Goal: Check status: Check status

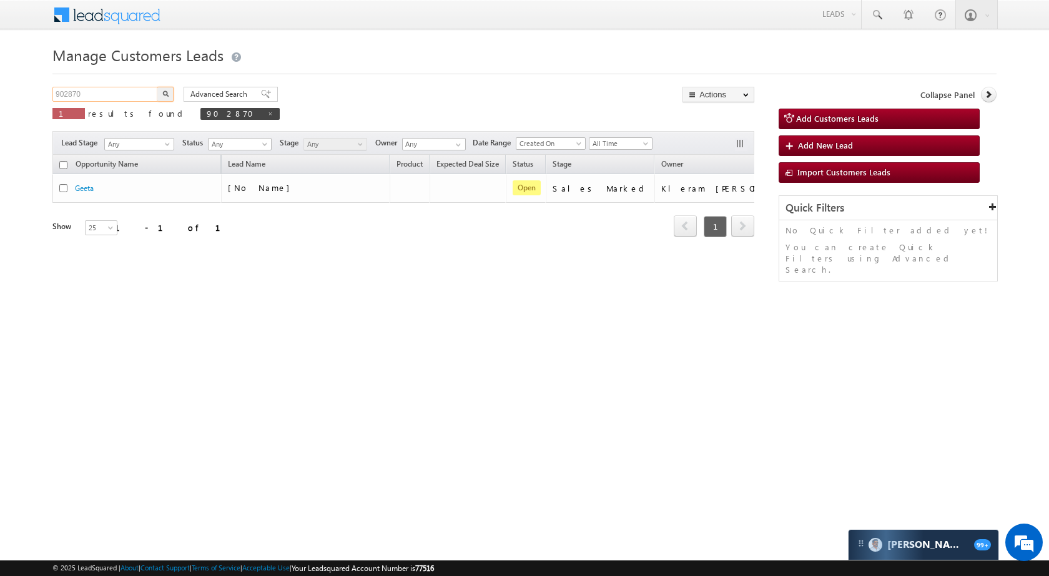
click at [128, 97] on input "902870" at bounding box center [105, 94] width 107 height 15
paste input "18912"
click at [164, 94] on img "button" at bounding box center [165, 94] width 6 height 6
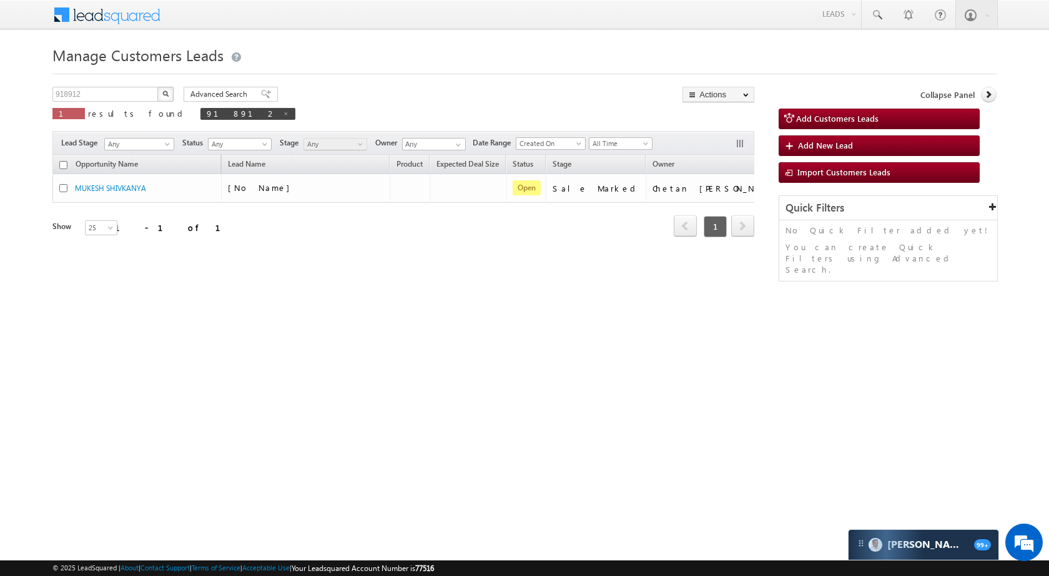
click at [115, 103] on div "918912 X 1 results found 918912" at bounding box center [173, 105] width 243 height 36
click at [115, 94] on input "918912" at bounding box center [105, 94] width 107 height 15
paste input "7128"
type input "917128"
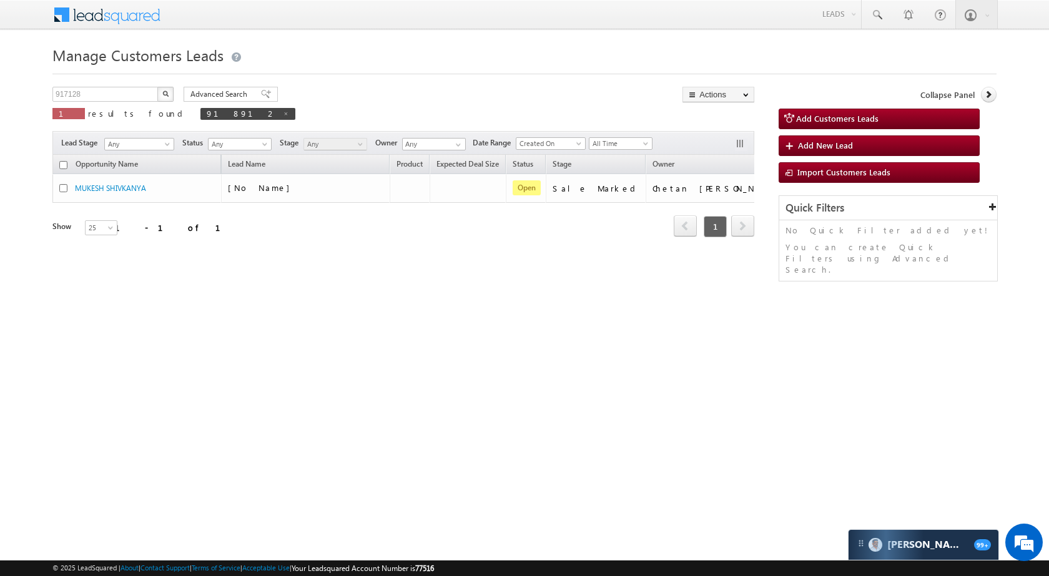
click at [162, 88] on button "button" at bounding box center [165, 94] width 16 height 15
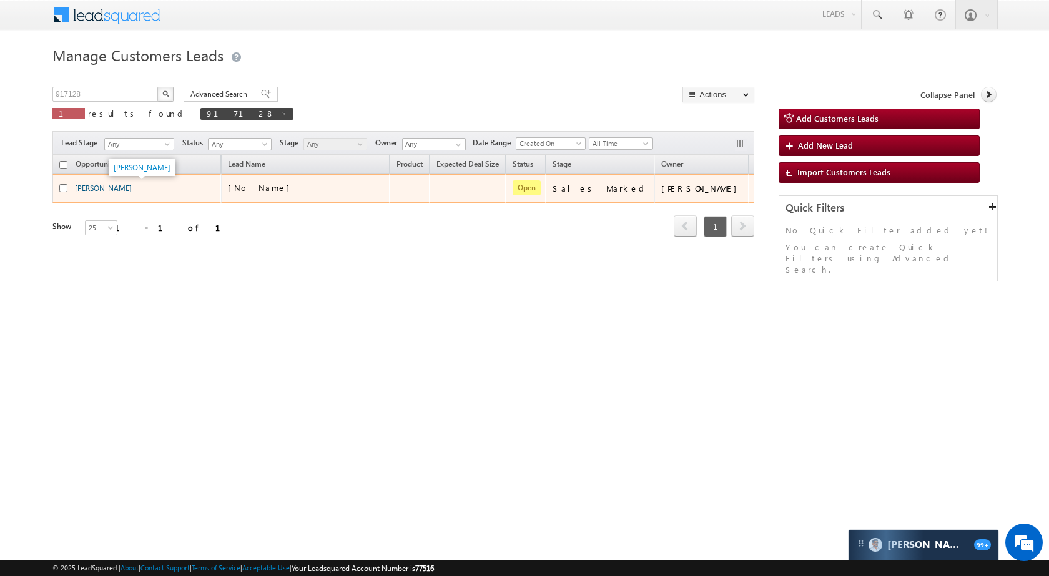
click at [119, 189] on link "[PERSON_NAME]" at bounding box center [103, 187] width 57 height 9
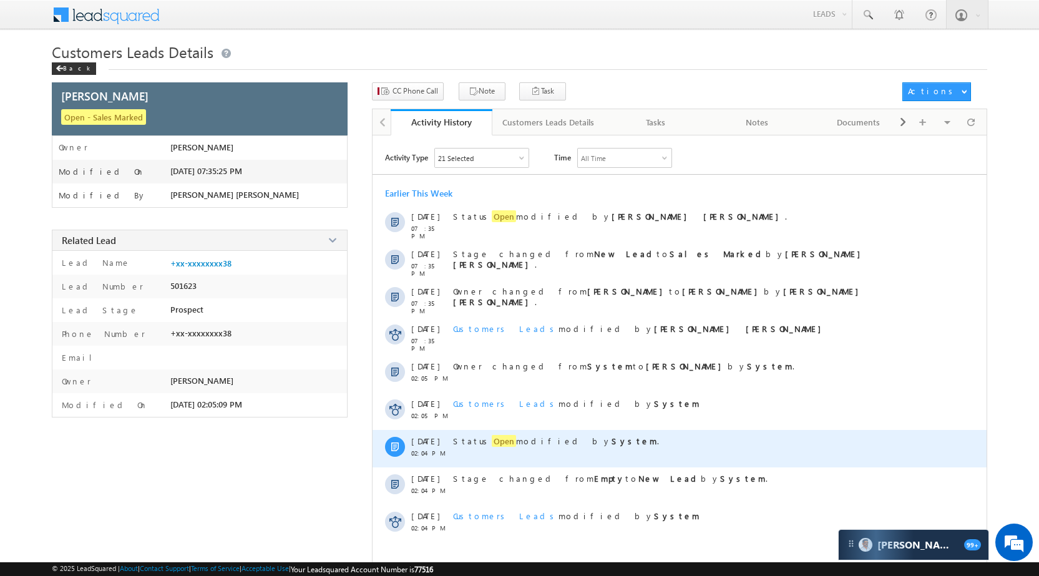
click at [482, 434] on div "Status Open modified by System ." at bounding box center [693, 448] width 481 height 37
click at [492, 444] on span "Open" at bounding box center [504, 441] width 24 height 12
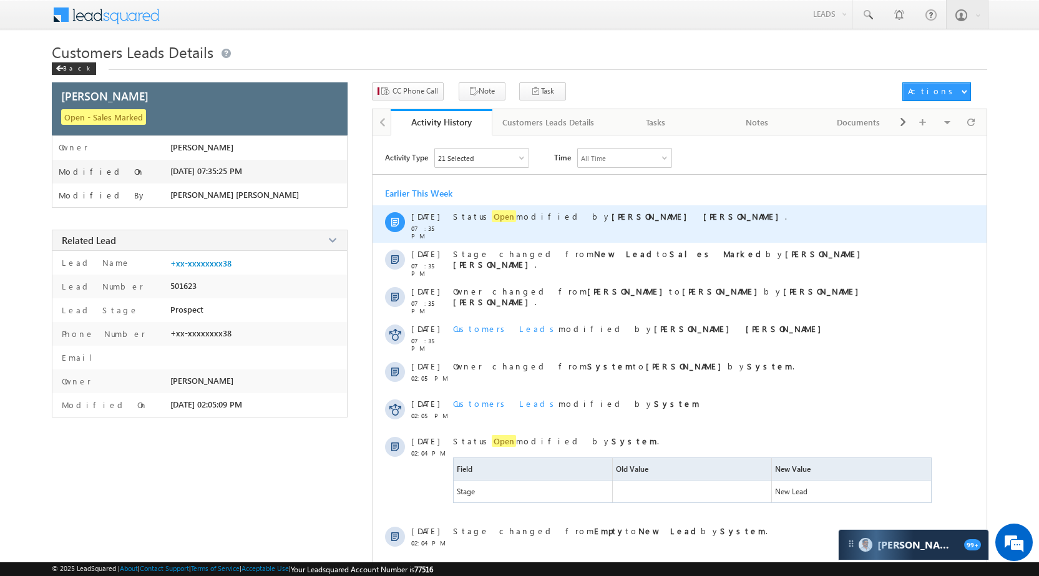
click at [482, 223] on div "Status Open modified by Javed Qamar Alimuddin Ansari ." at bounding box center [693, 223] width 481 height 37
click at [492, 220] on span "Open" at bounding box center [504, 216] width 24 height 12
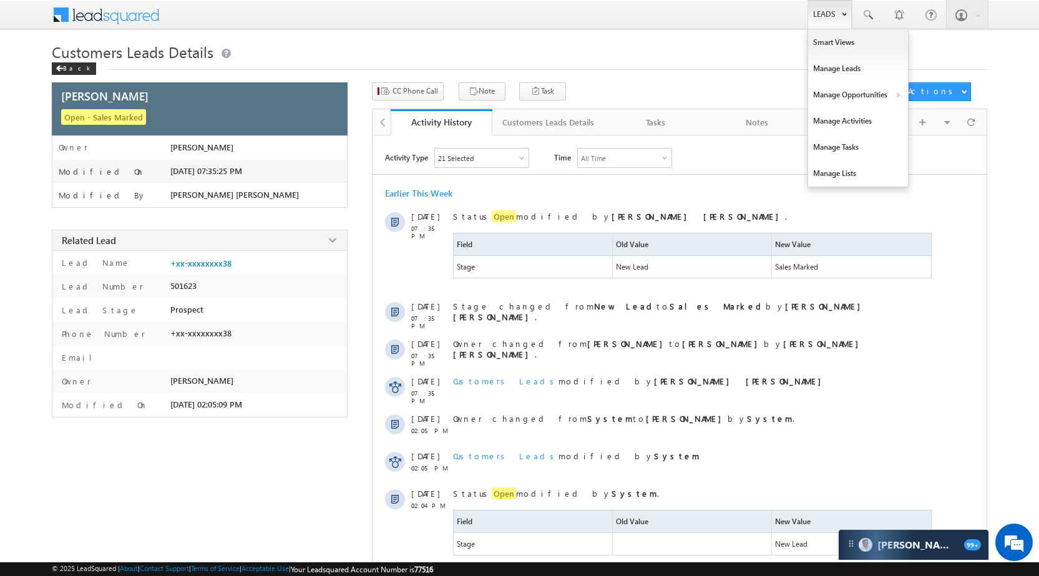
click at [824, 12] on link "Leads" at bounding box center [830, 14] width 44 height 29
click at [841, 101] on link "Manage Opportunities" at bounding box center [858, 95] width 100 height 26
click at [869, 95] on link "Manage Opportunities" at bounding box center [858, 95] width 100 height 26
click at [936, 123] on link "Customers Leads" at bounding box center [966, 122] width 114 height 26
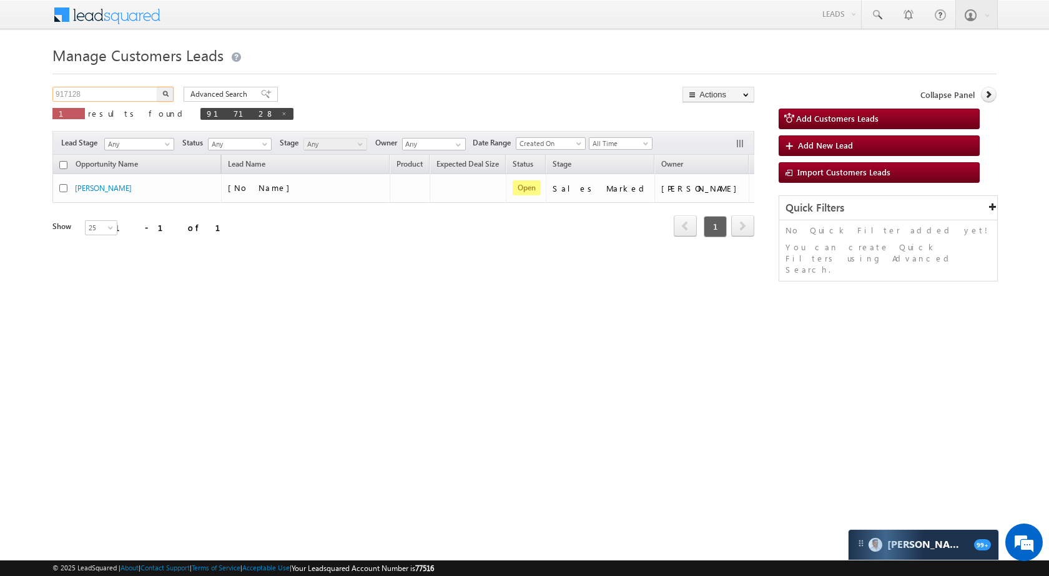
click at [143, 90] on input "917128" at bounding box center [105, 94] width 107 height 15
paste input "819882"
click at [162, 97] on button "button" at bounding box center [165, 94] width 16 height 15
click at [125, 90] on input "819882" at bounding box center [105, 94] width 107 height 15
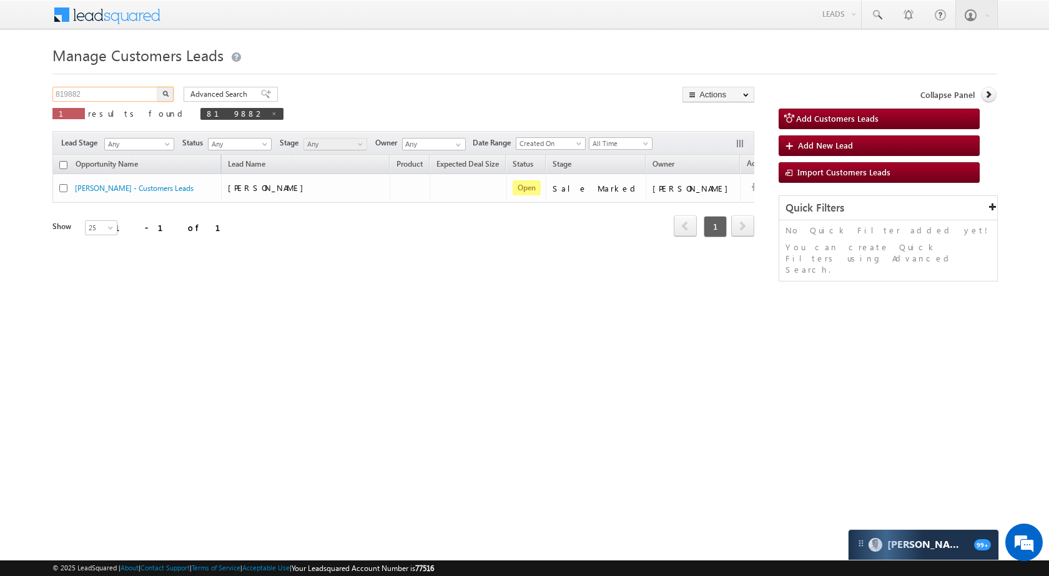
click at [125, 90] on input "819882" at bounding box center [105, 94] width 107 height 15
paste input "30723"
type input "830723"
click at [163, 94] on img "button" at bounding box center [165, 94] width 6 height 6
